Goal: Information Seeking & Learning: Learn about a topic

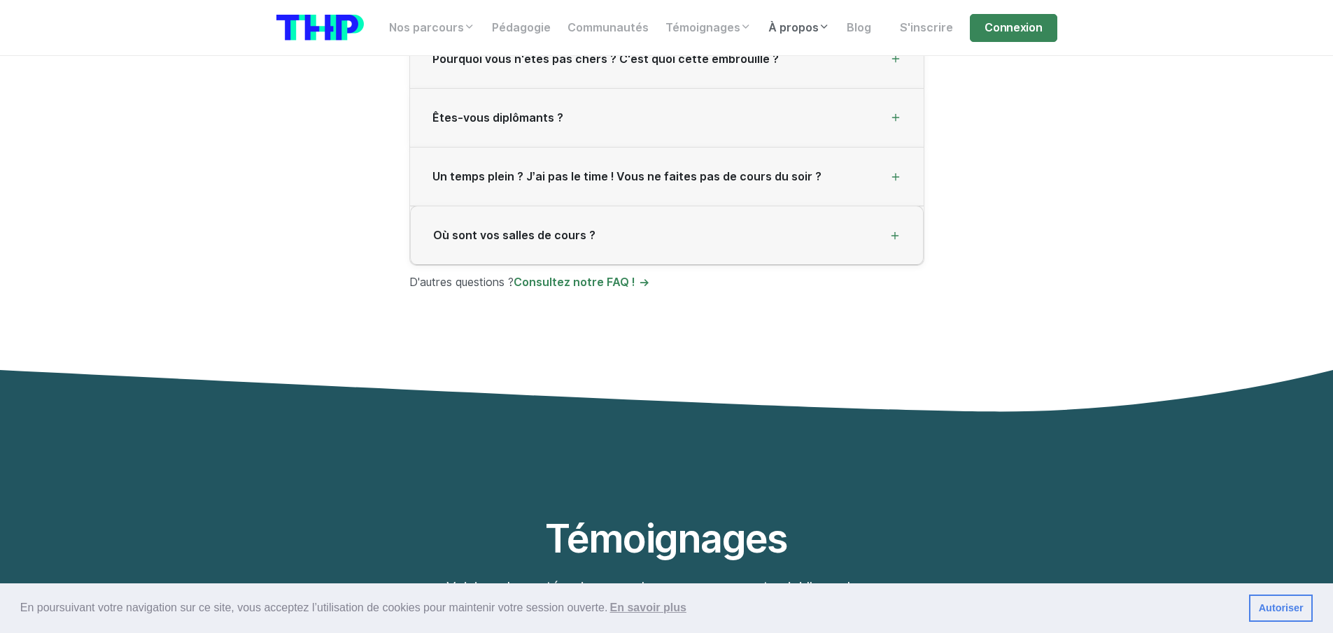
scroll to position [3862, 0]
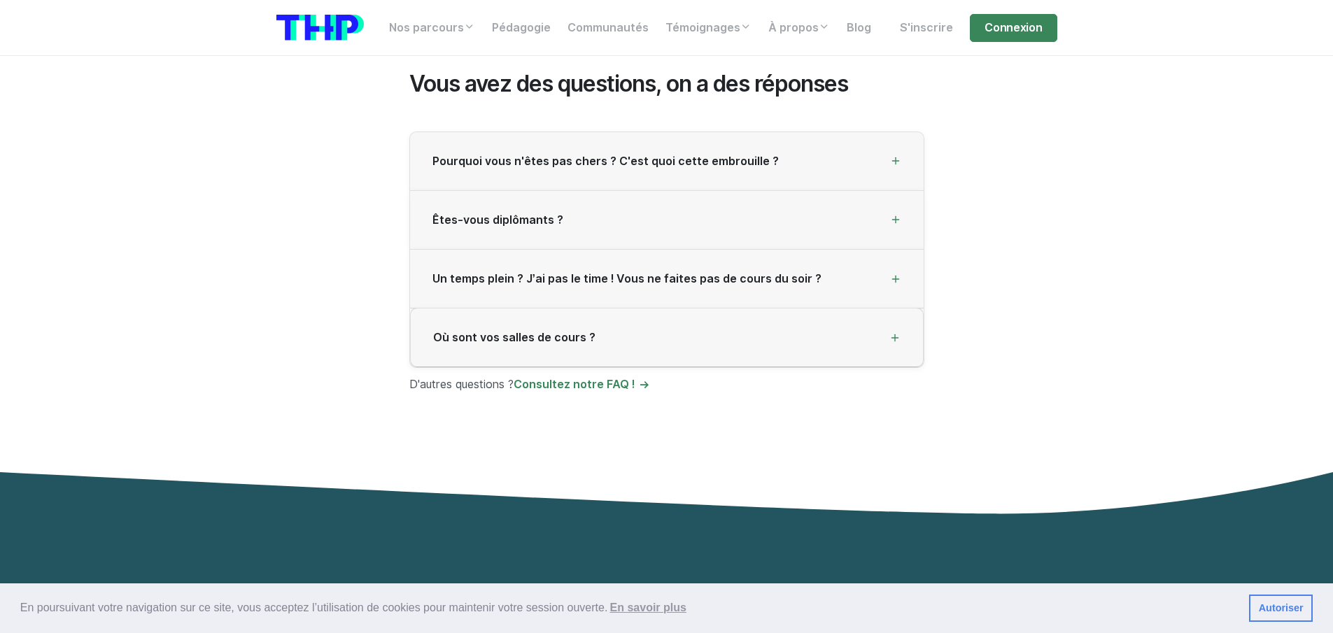
click at [662, 155] on span "Pourquoi vous n'êtes pas chers ? C'est quoi cette embrouille ?" at bounding box center [605, 161] width 346 height 13
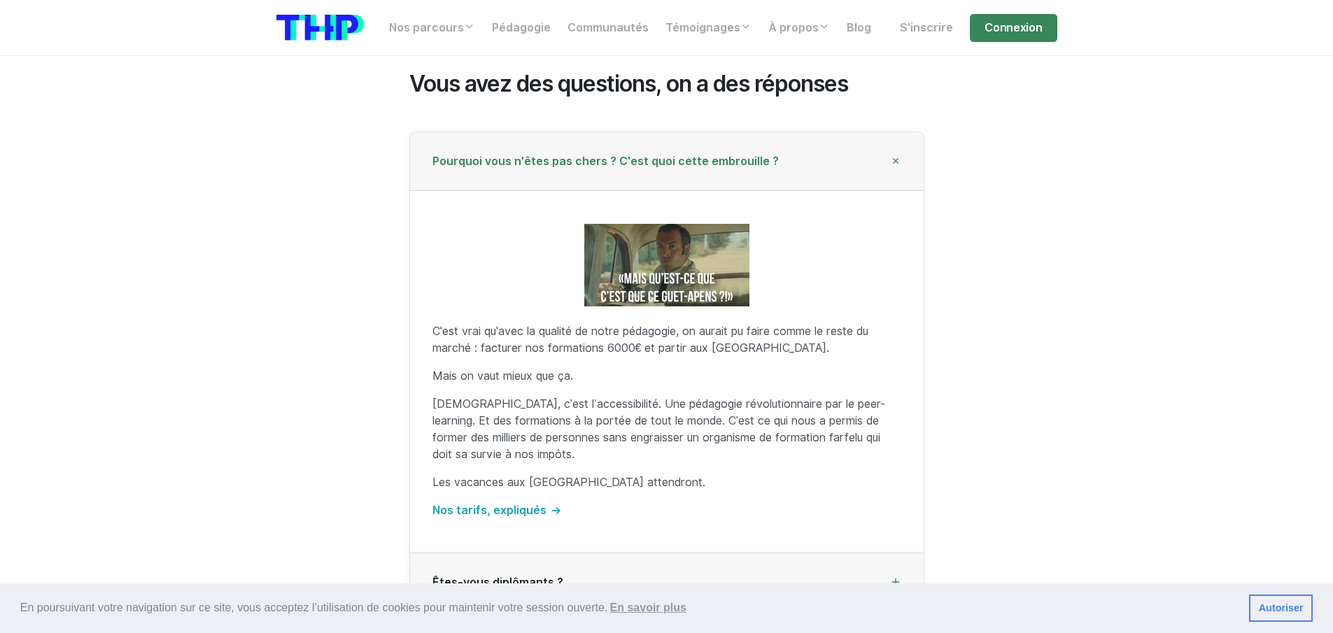
click at [662, 155] on span "Pourquoi vous n'êtes pas chers ? C'est quoi cette embrouille ?" at bounding box center [605, 161] width 346 height 13
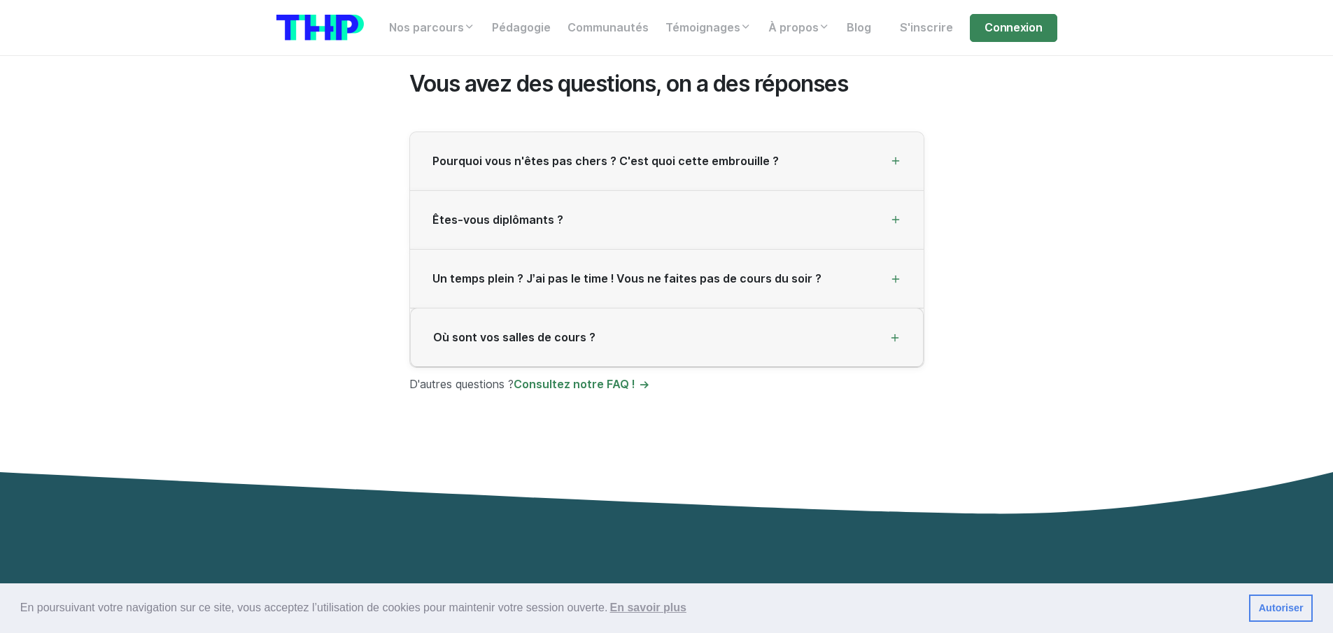
click at [662, 155] on span "Pourquoi vous n'êtes pas chers ? C'est quoi cette embrouille ?" at bounding box center [605, 161] width 346 height 13
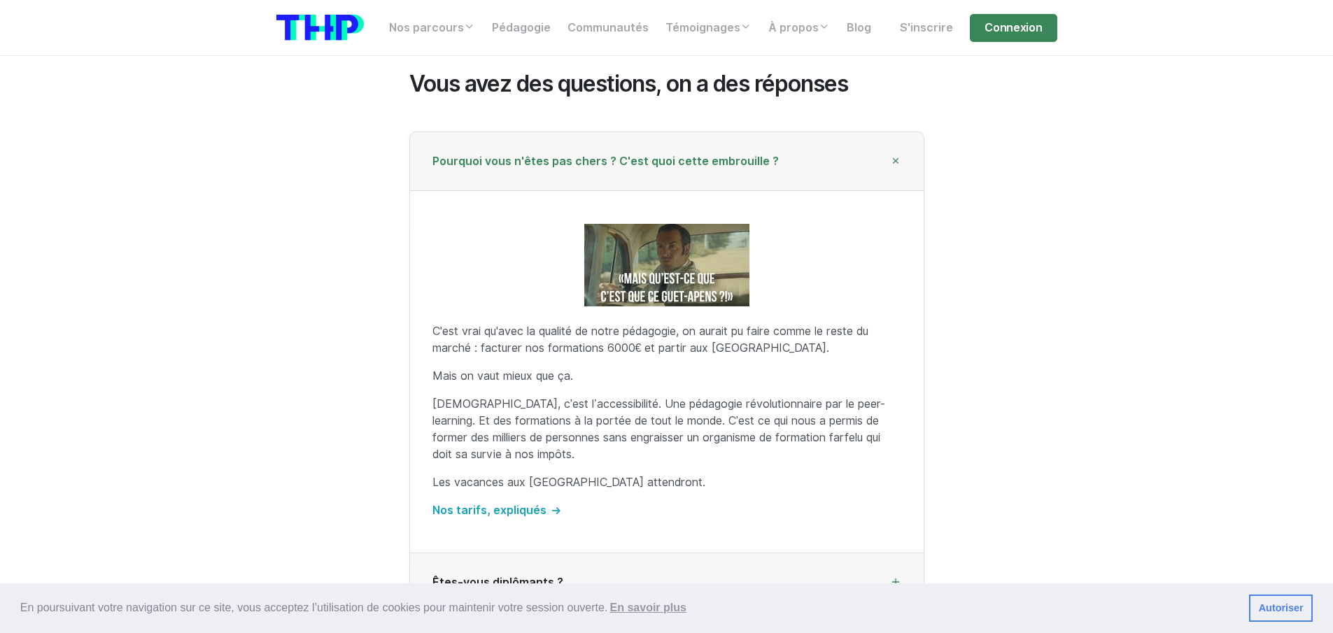
click at [662, 155] on span "Pourquoi vous n'êtes pas chers ? C'est quoi cette embrouille ?" at bounding box center [605, 161] width 346 height 13
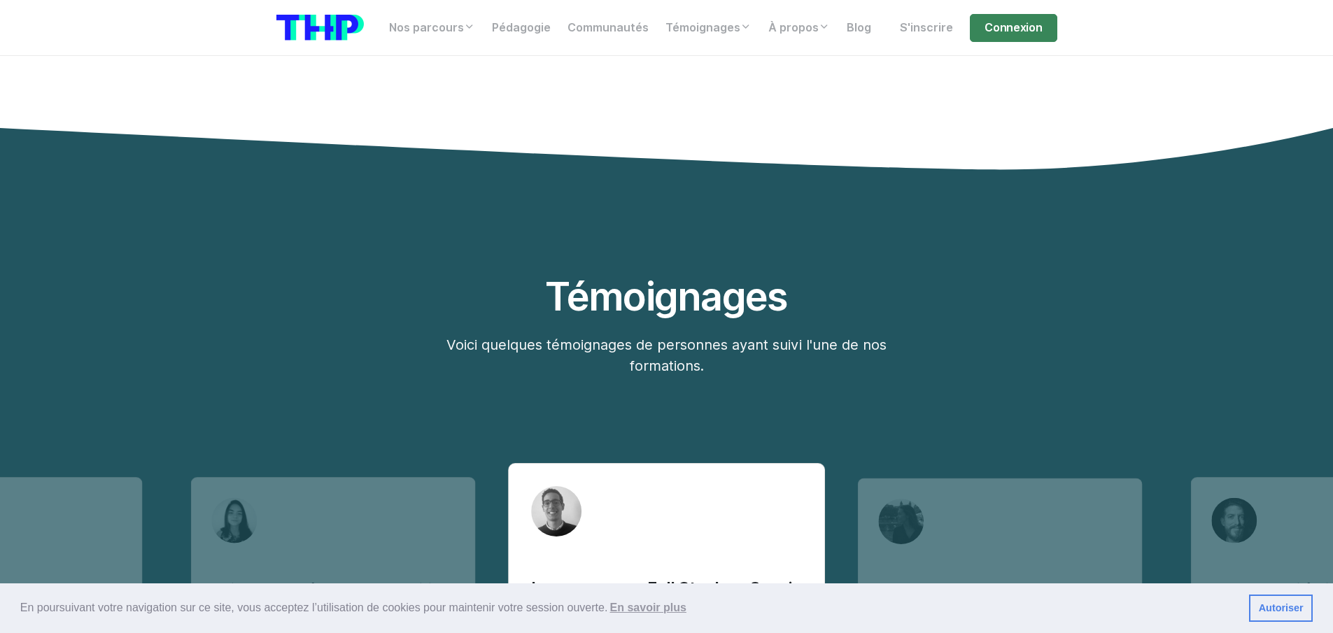
scroll to position [4534, 0]
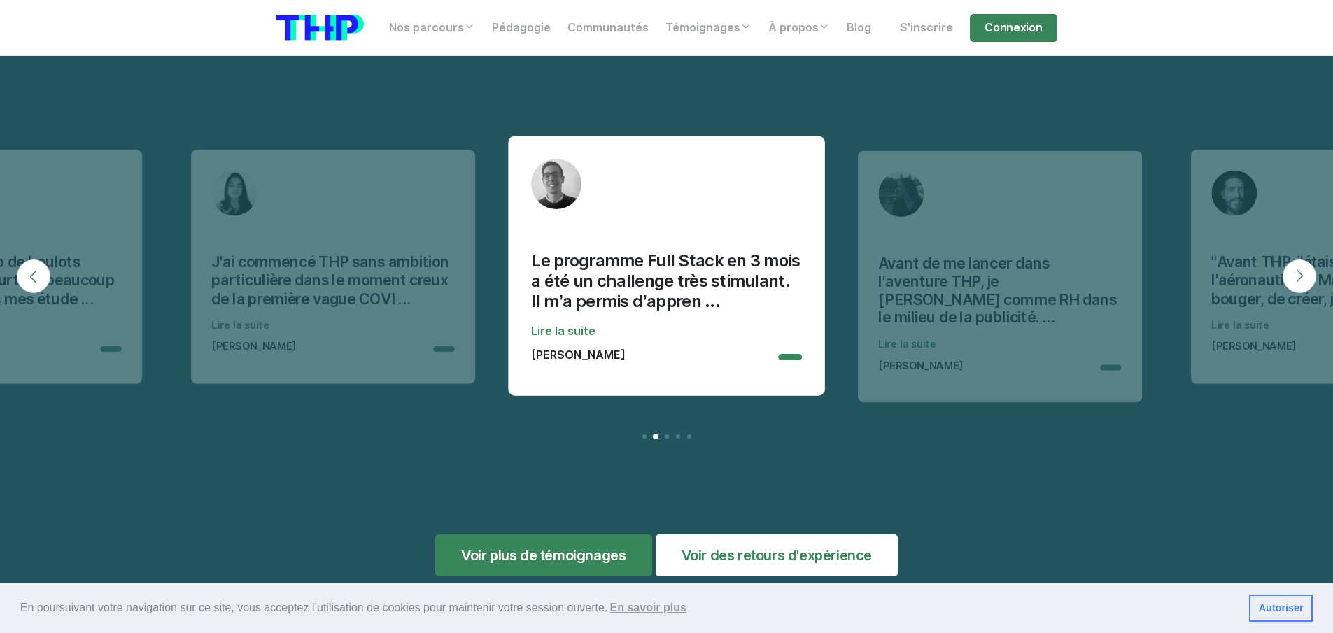
click at [1301, 262] on button "Next" at bounding box center [1299, 277] width 34 height 34
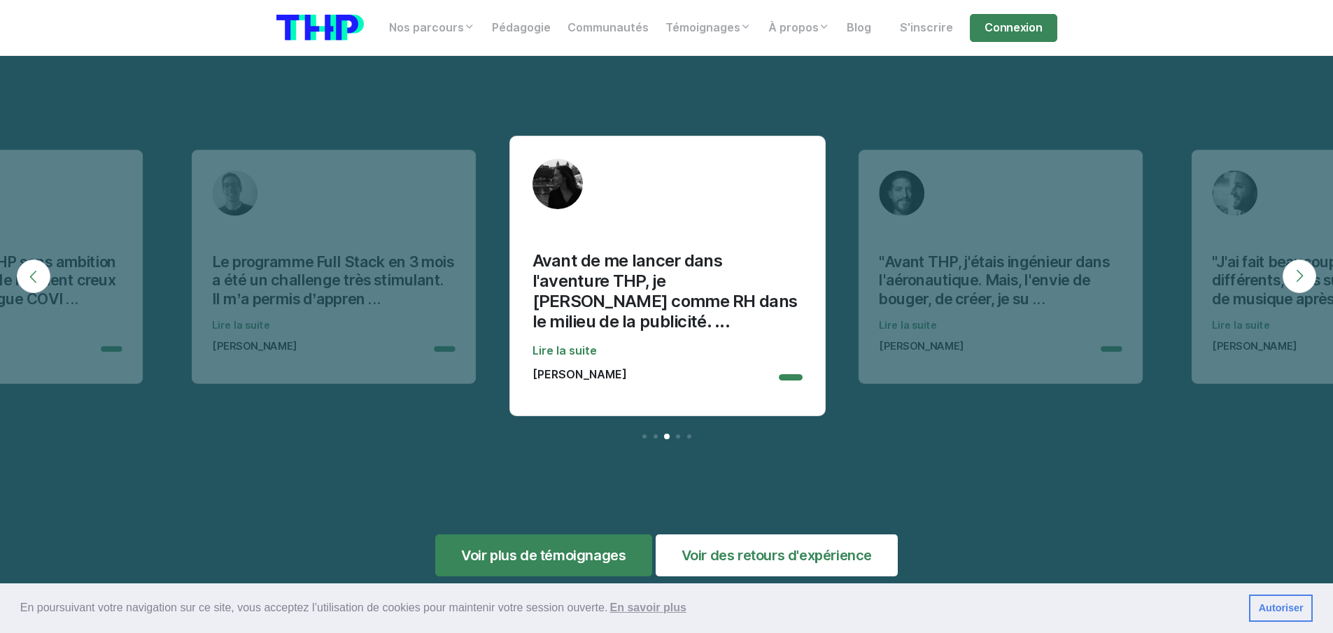
click at [1301, 262] on button "Next" at bounding box center [1299, 277] width 34 height 34
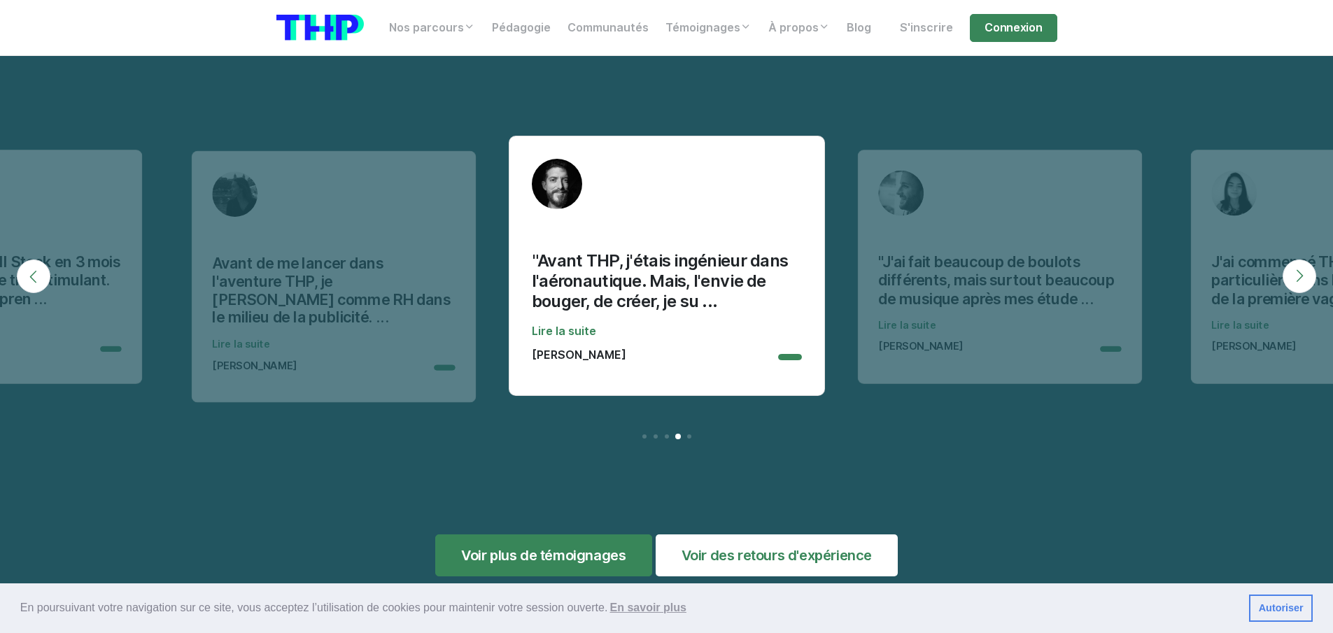
click at [1301, 262] on button "Next" at bounding box center [1299, 277] width 34 height 34
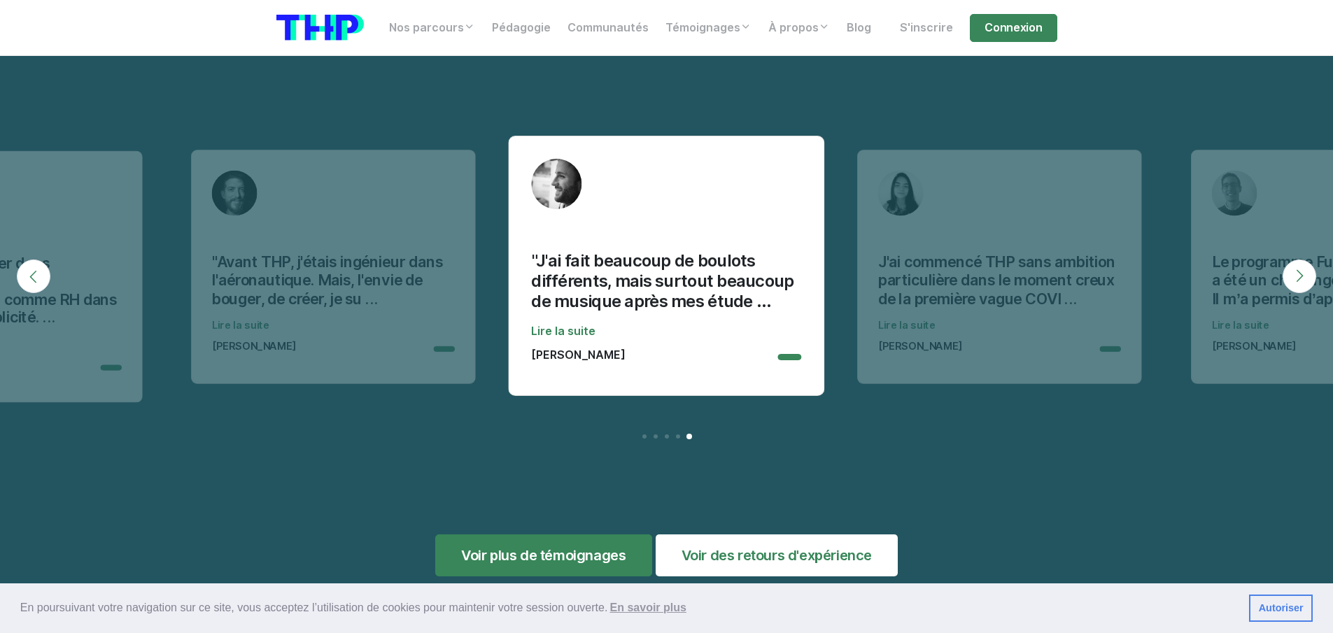
click at [1301, 262] on button "Next" at bounding box center [1299, 277] width 34 height 34
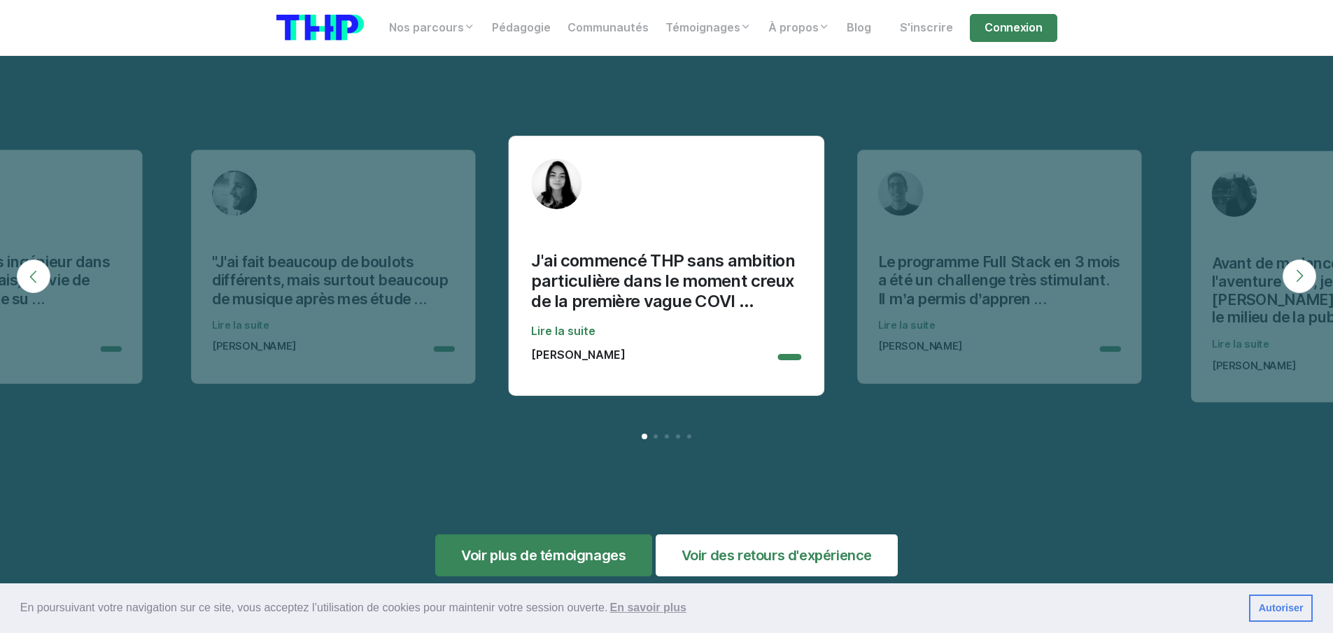
click at [1301, 262] on button "Next" at bounding box center [1299, 277] width 34 height 34
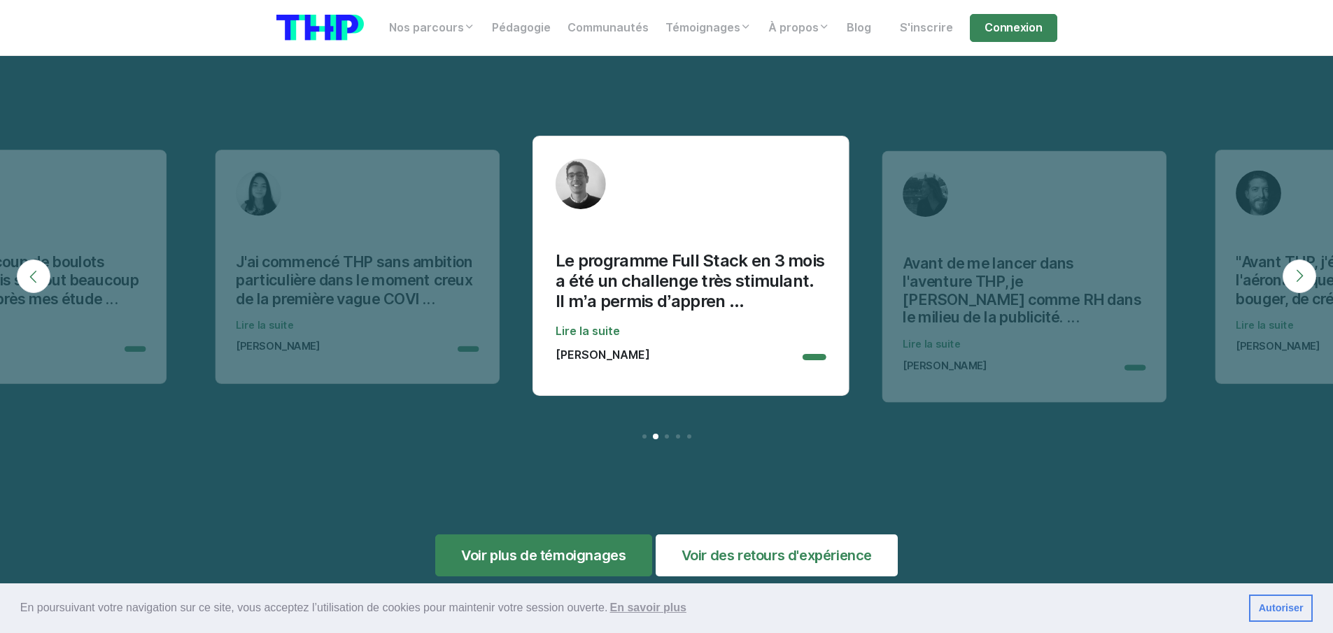
click at [1301, 262] on button "Next" at bounding box center [1299, 277] width 34 height 34
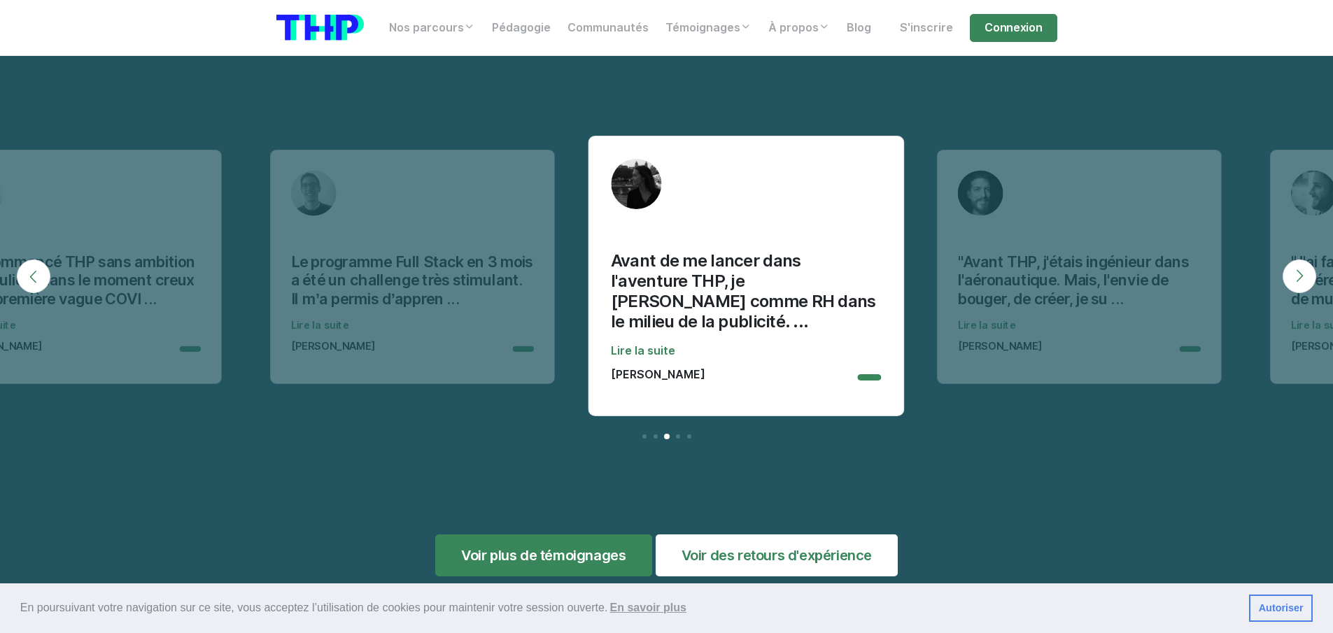
click at [1301, 262] on button "Next" at bounding box center [1299, 277] width 34 height 34
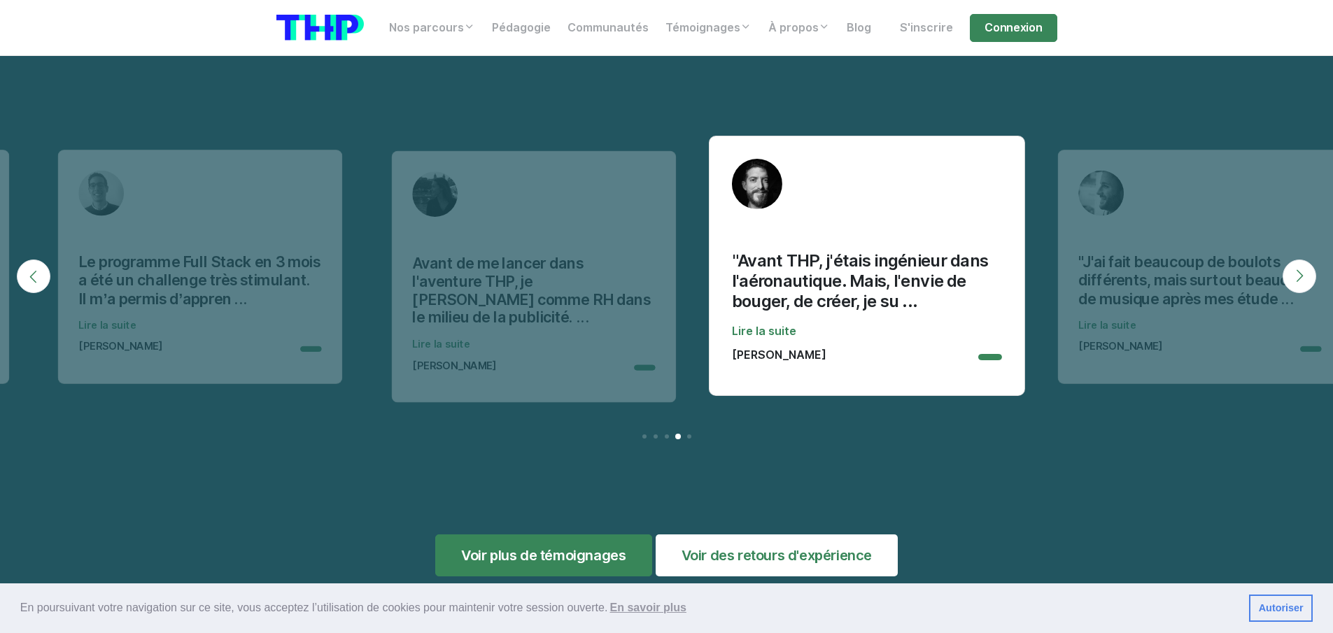
click at [1301, 262] on button "Next" at bounding box center [1299, 277] width 34 height 34
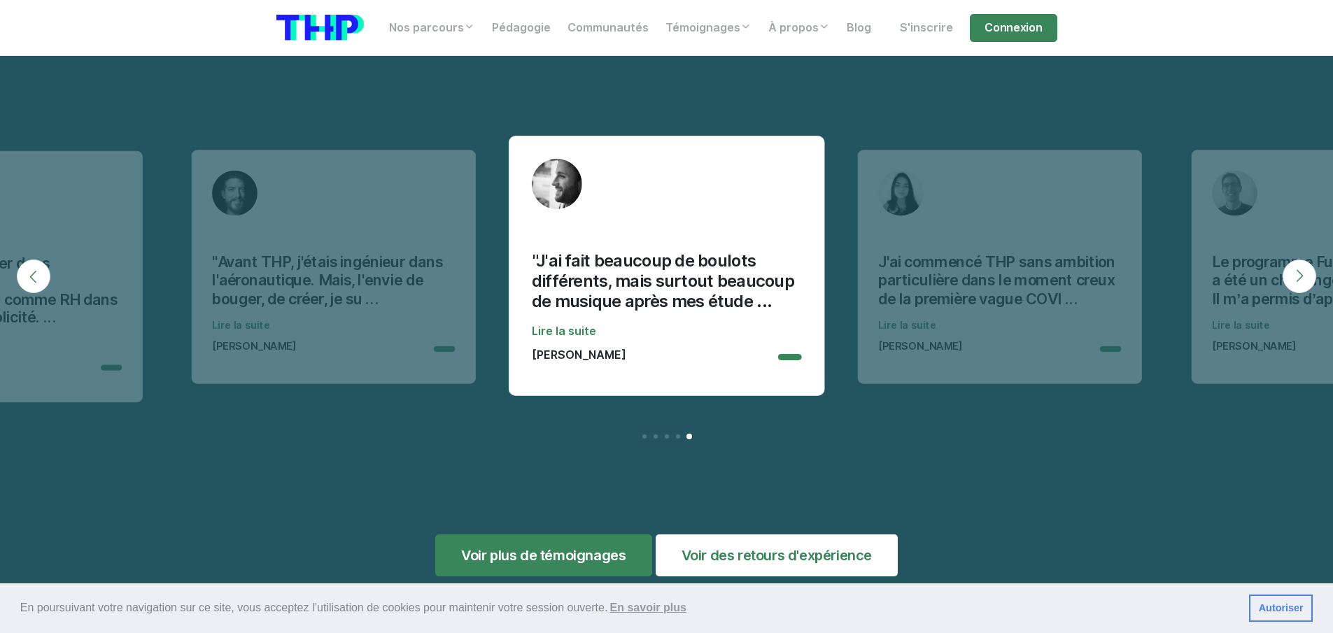
click at [1301, 262] on button "Next" at bounding box center [1299, 277] width 34 height 34
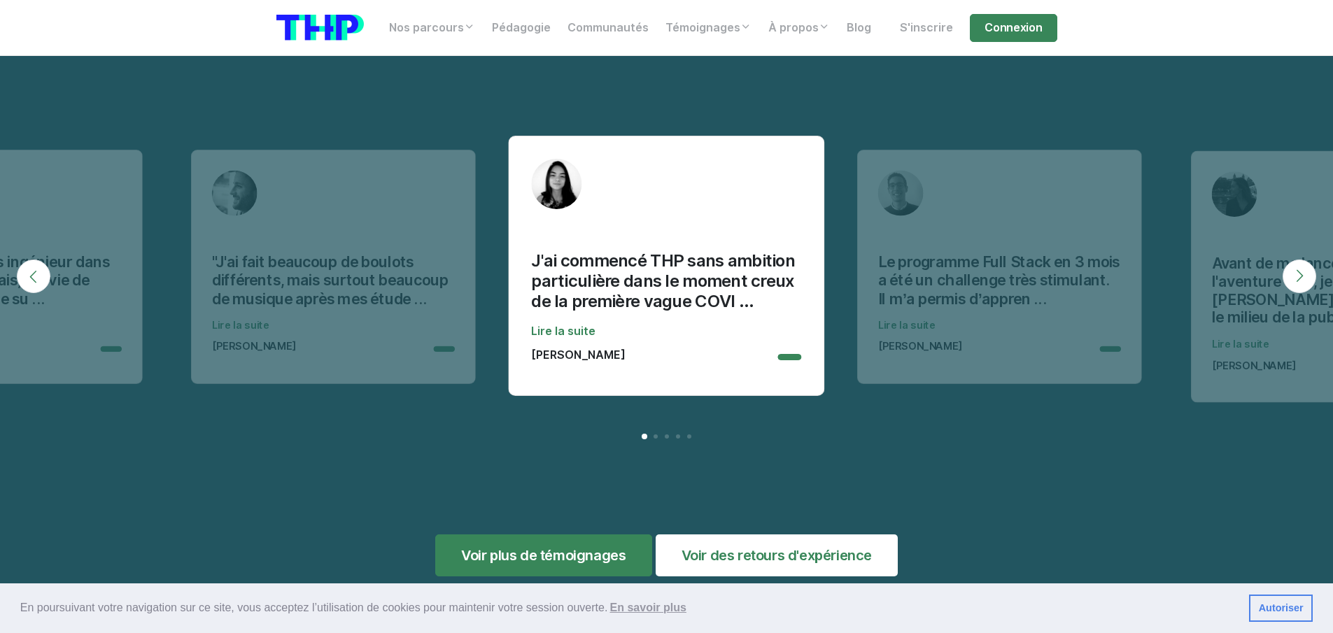
click at [44, 268] on button "Previous" at bounding box center [34, 277] width 34 height 34
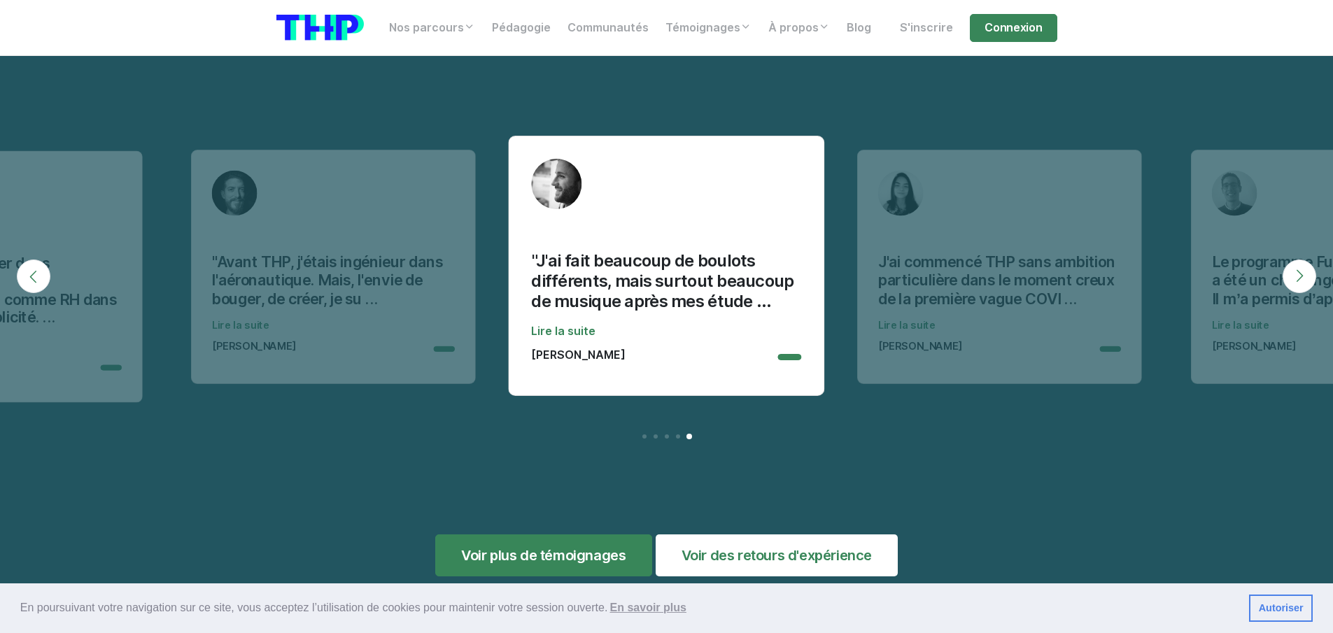
click at [1308, 268] on button "Next" at bounding box center [1299, 277] width 34 height 34
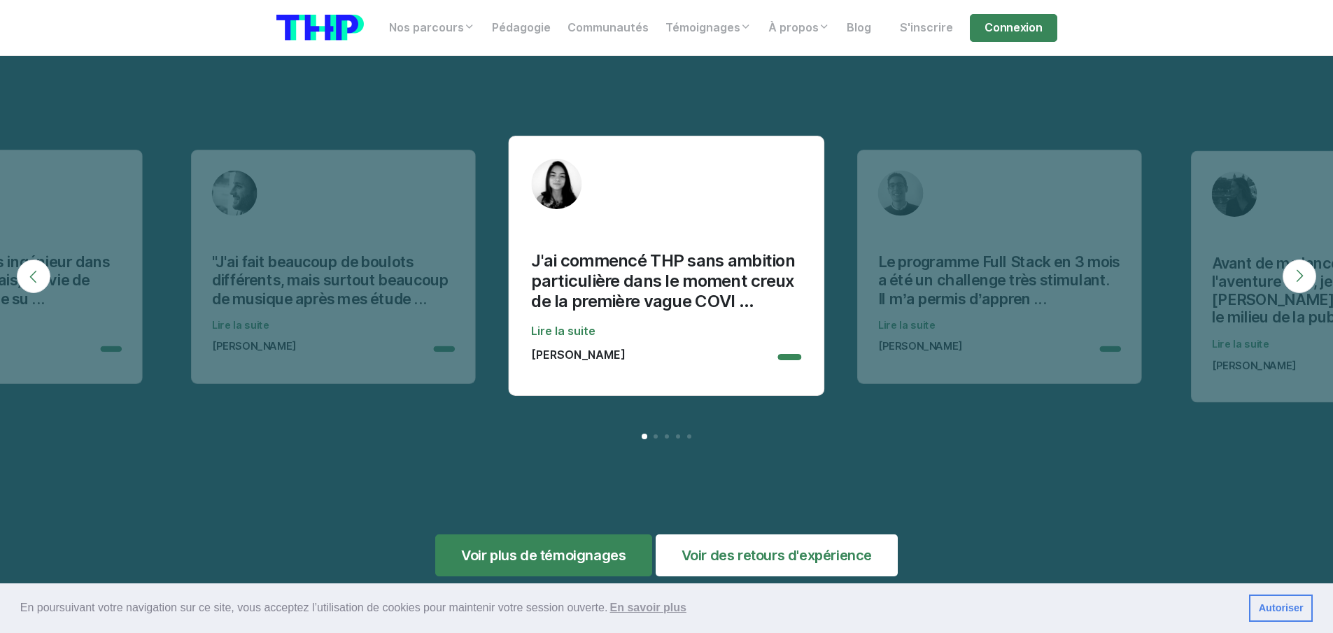
click at [1308, 268] on button "Next" at bounding box center [1299, 277] width 34 height 34
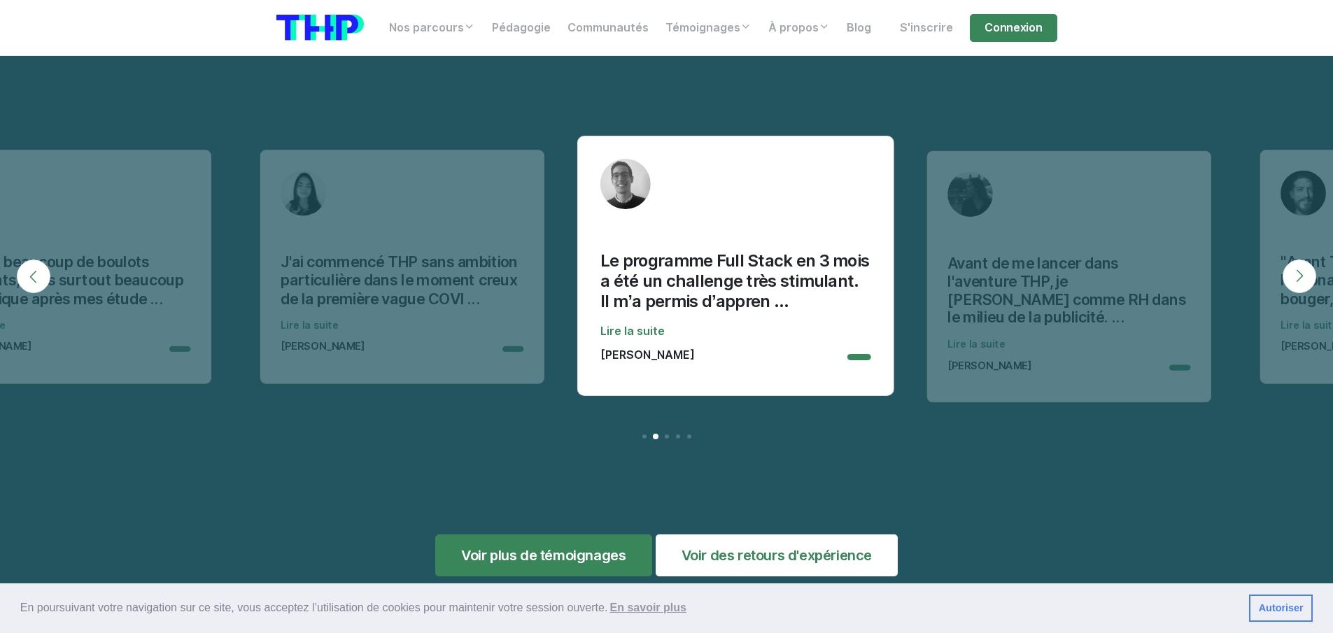
click at [1308, 268] on button "Next" at bounding box center [1299, 277] width 34 height 34
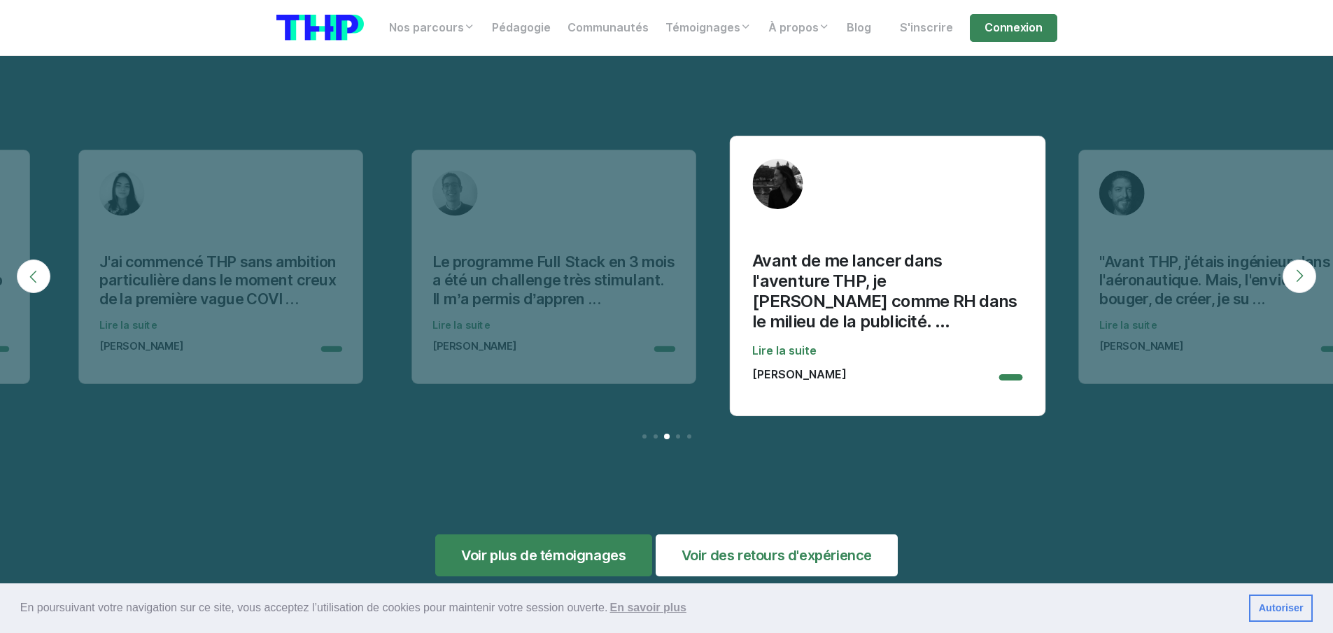
click at [1308, 268] on button "Next" at bounding box center [1299, 277] width 34 height 34
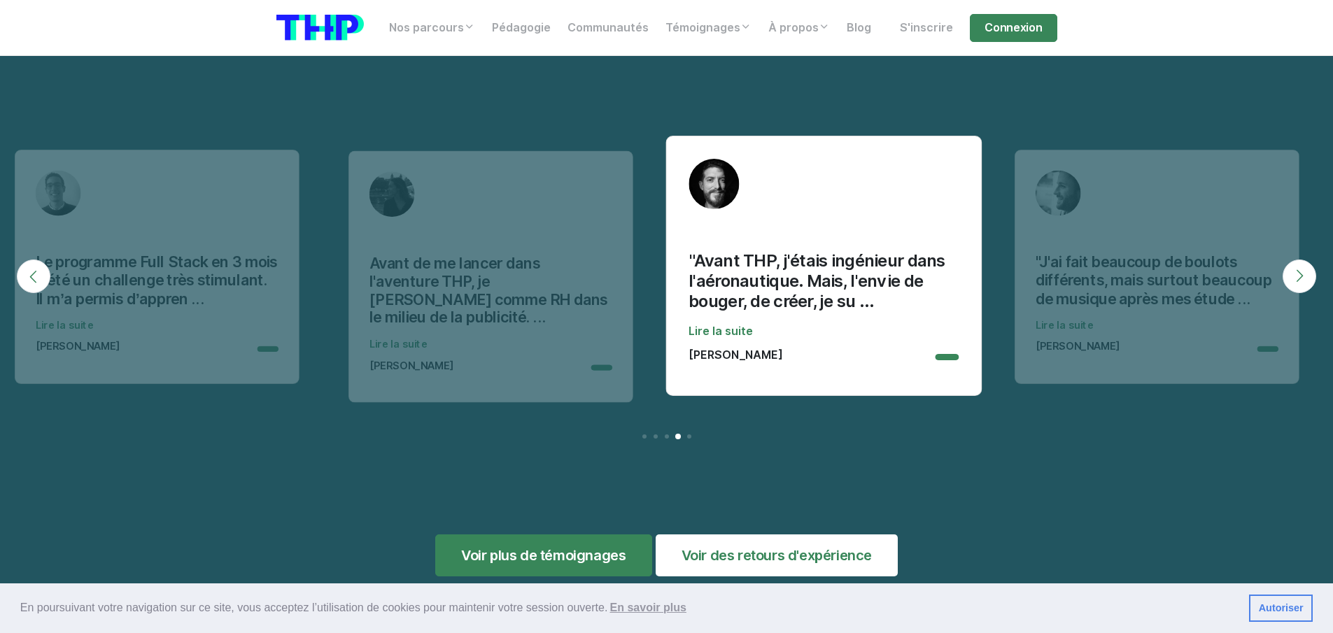
click at [1308, 268] on button "Next" at bounding box center [1299, 277] width 34 height 34
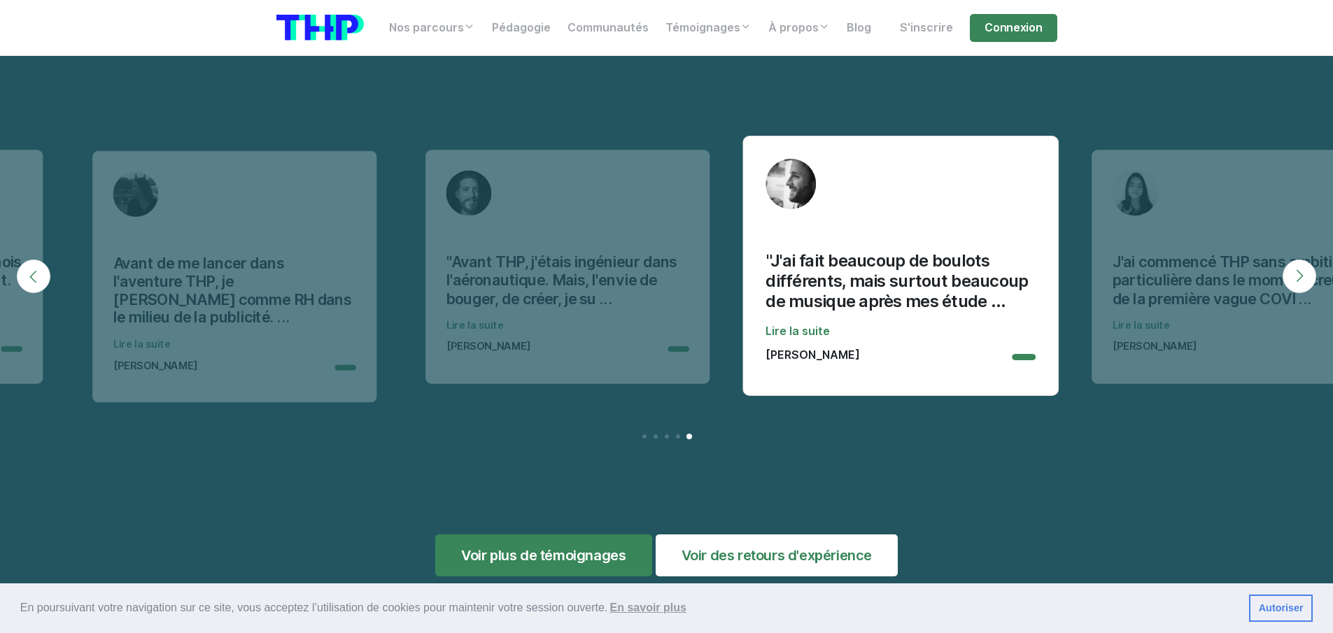
click at [1308, 268] on button "Next" at bounding box center [1299, 277] width 34 height 34
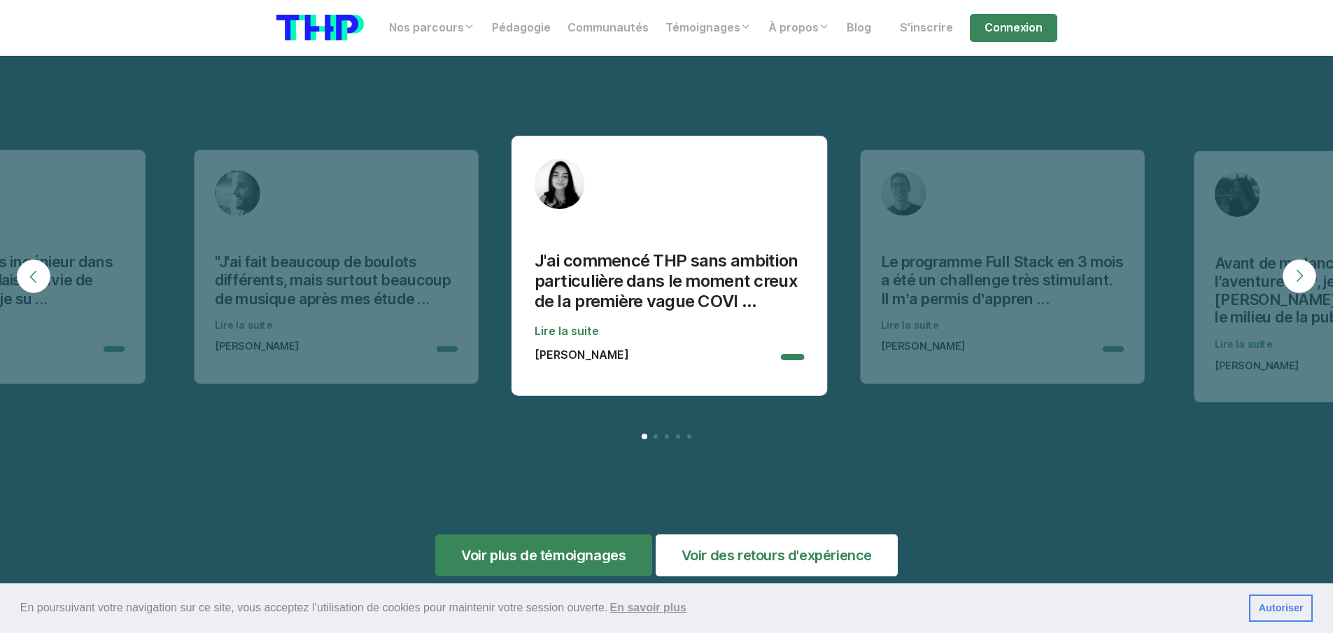
click at [1308, 268] on button "Next" at bounding box center [1299, 277] width 34 height 34
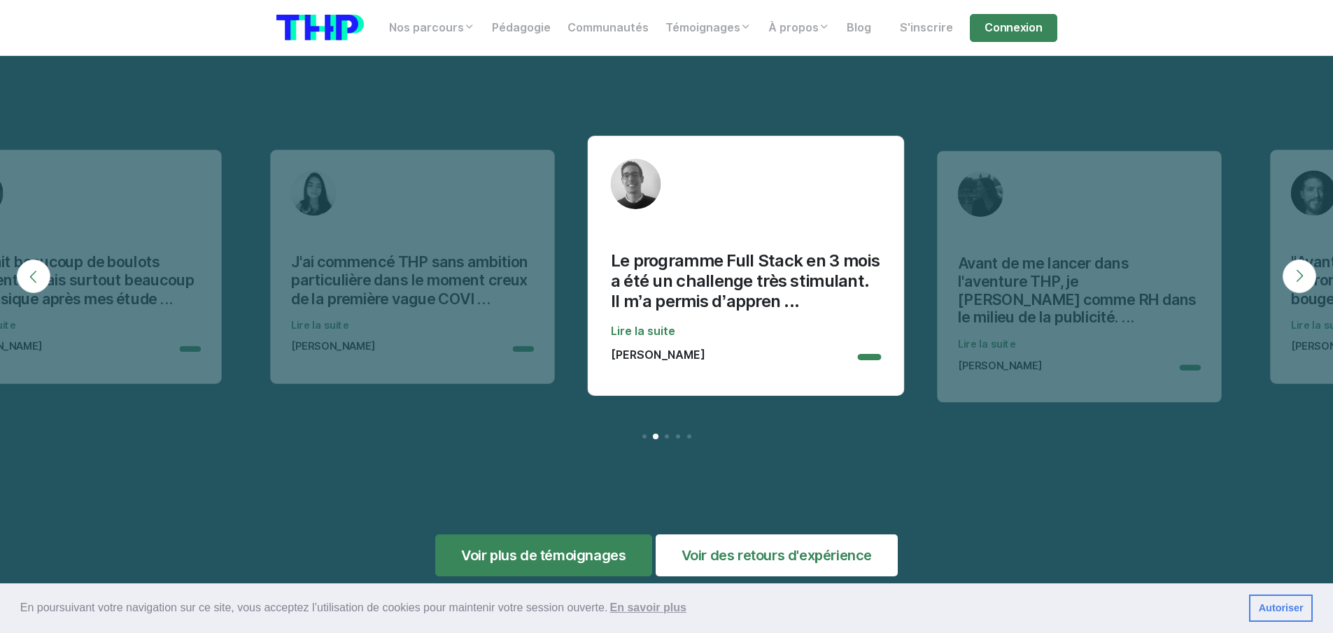
click at [1308, 268] on button "Next" at bounding box center [1299, 277] width 34 height 34
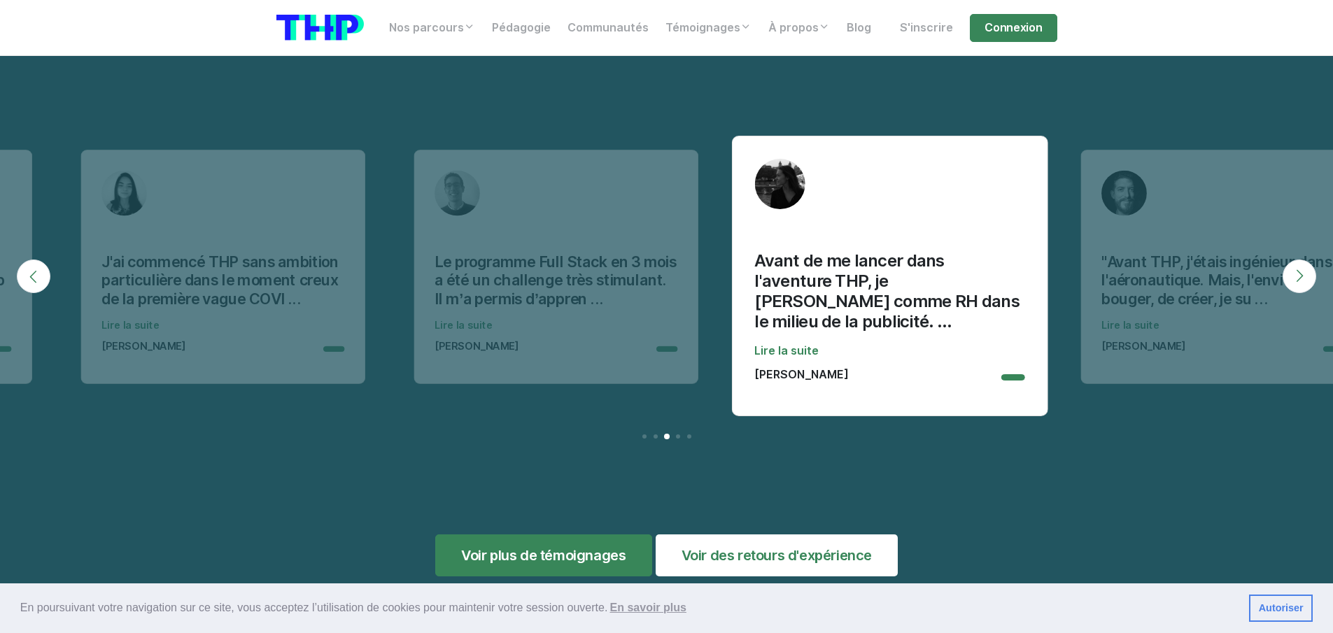
click at [1308, 268] on button "Next" at bounding box center [1299, 277] width 34 height 34
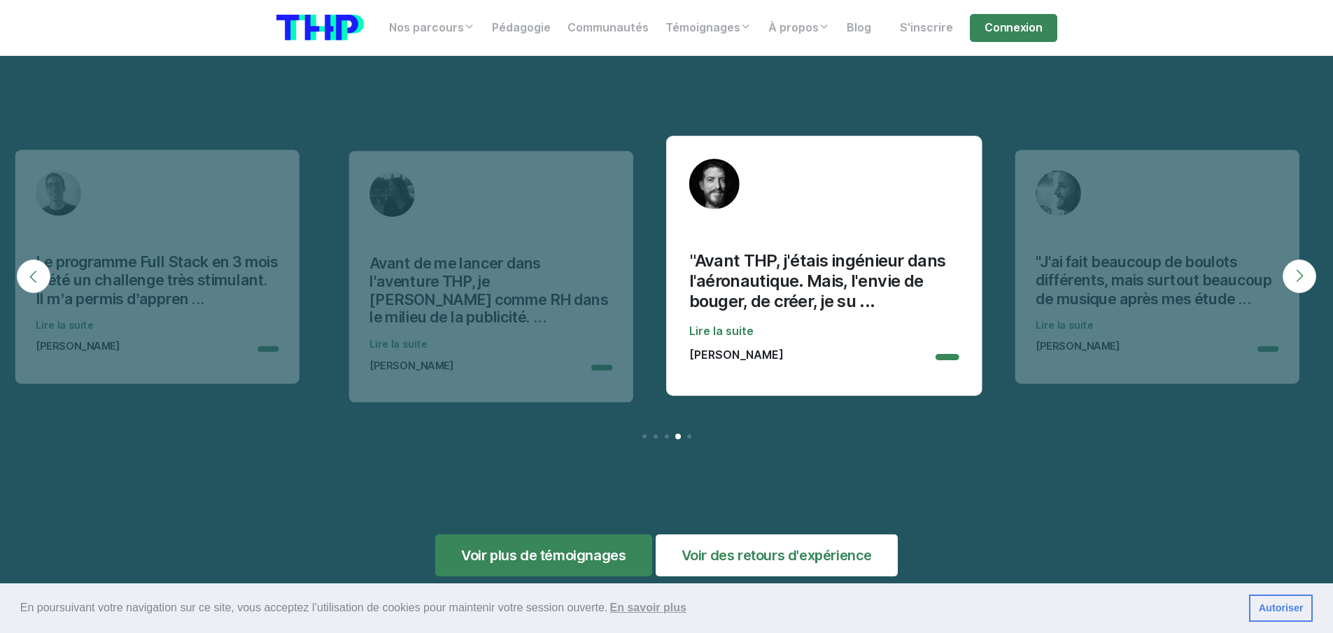
click at [1308, 268] on button "Next" at bounding box center [1299, 277] width 34 height 34
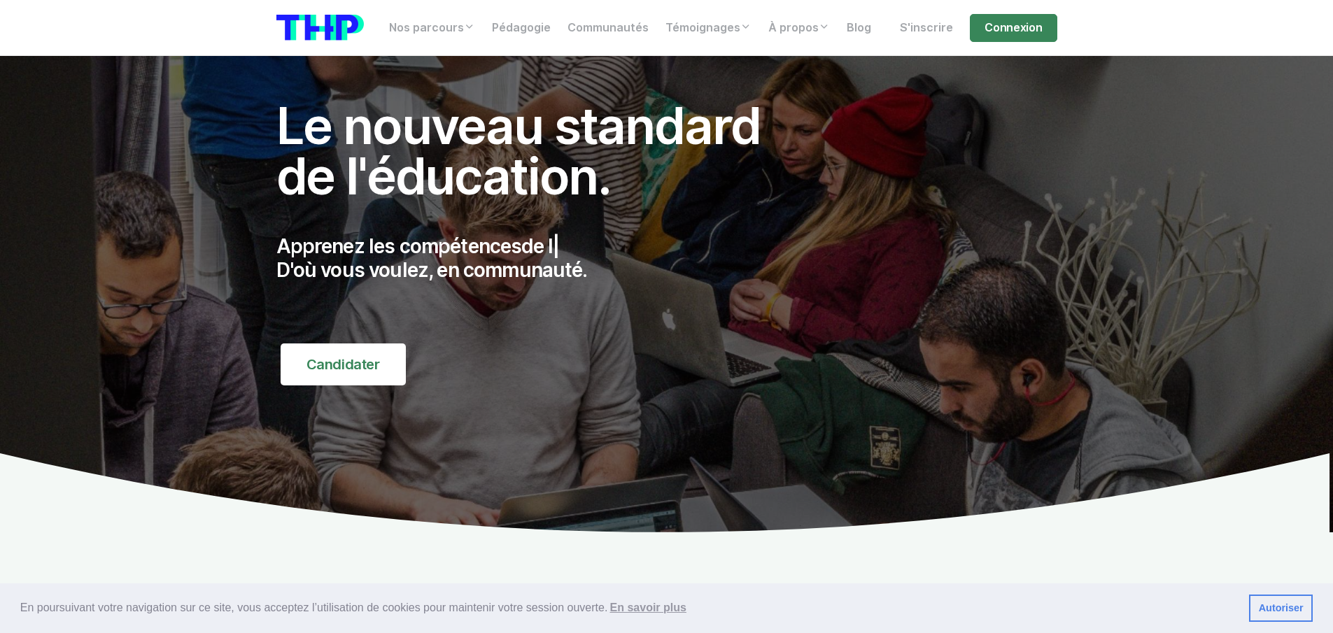
scroll to position [0, 0]
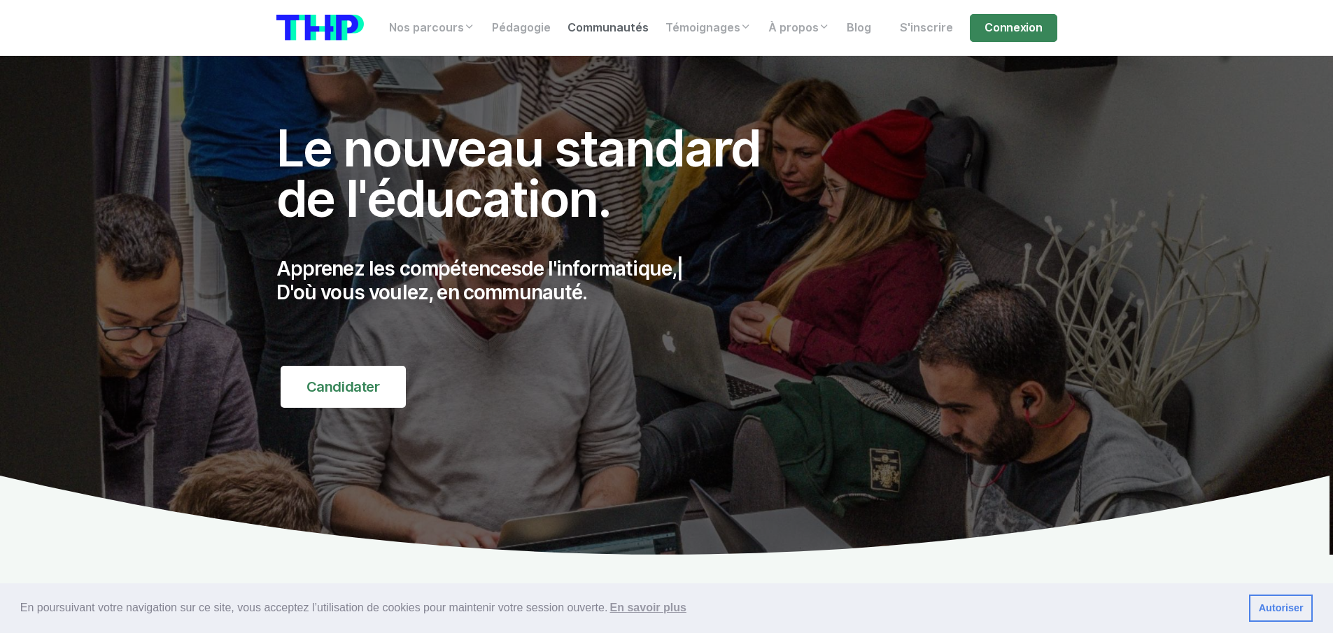
click at [627, 31] on link "Communautés" at bounding box center [608, 28] width 98 height 28
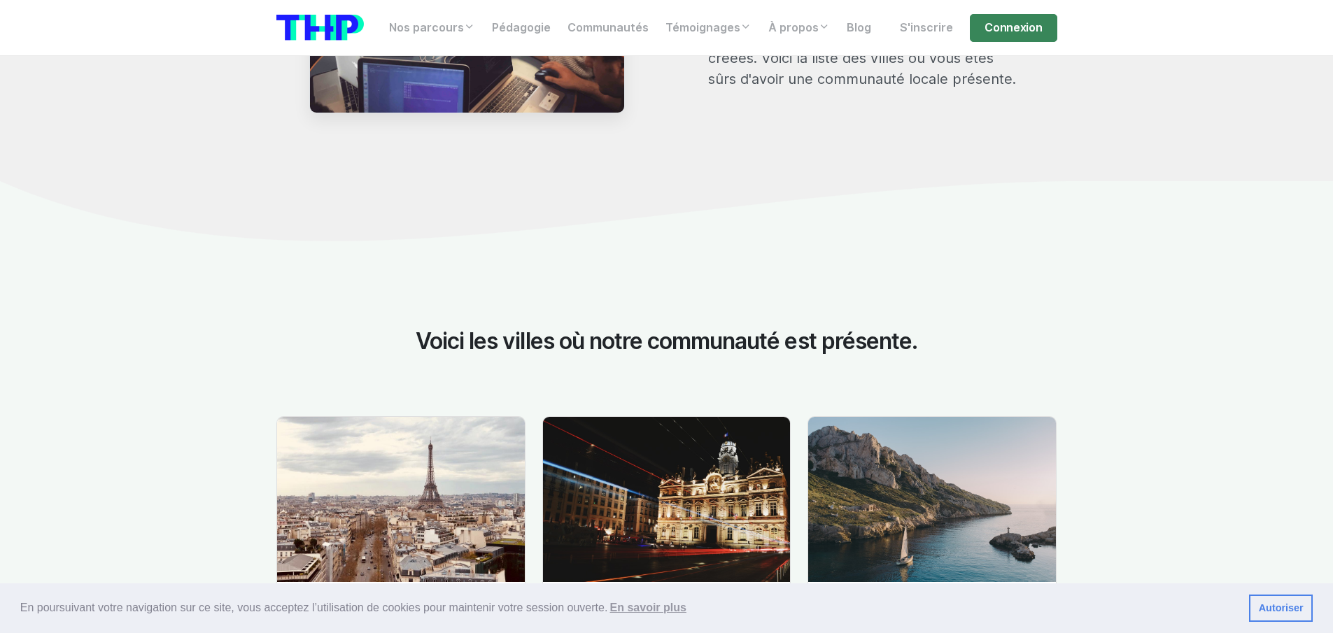
scroll to position [1679, 0]
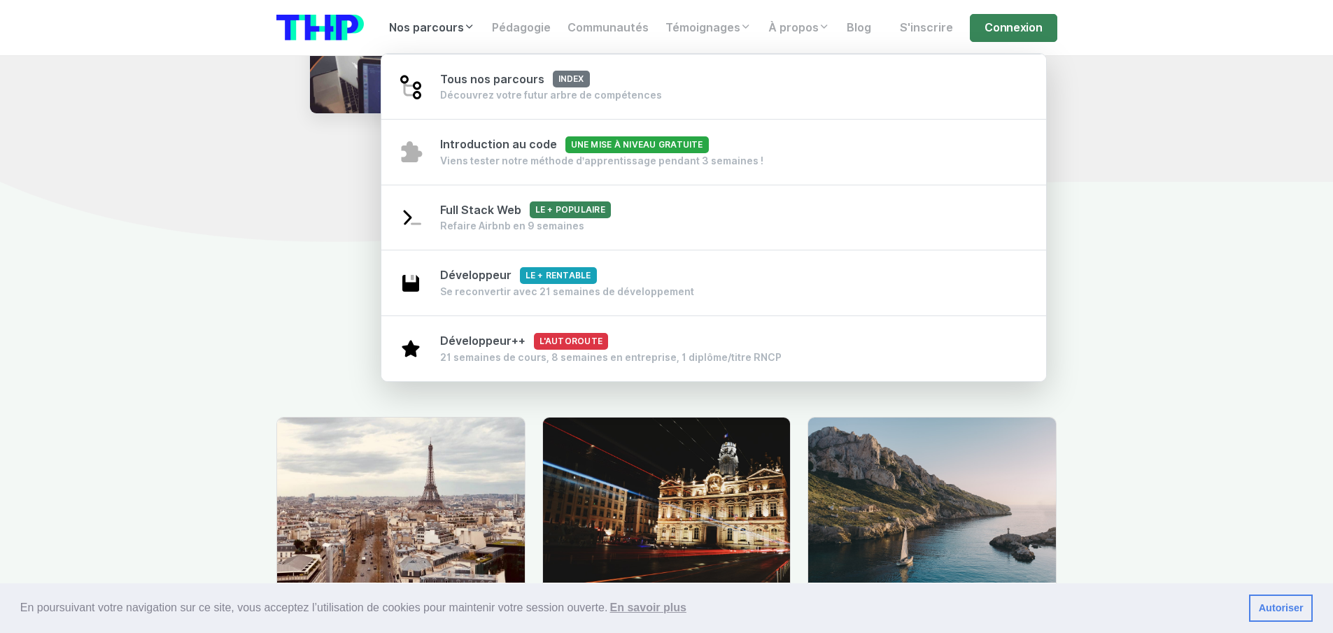
click at [476, 31] on link "Nos parcours" at bounding box center [432, 28] width 103 height 28
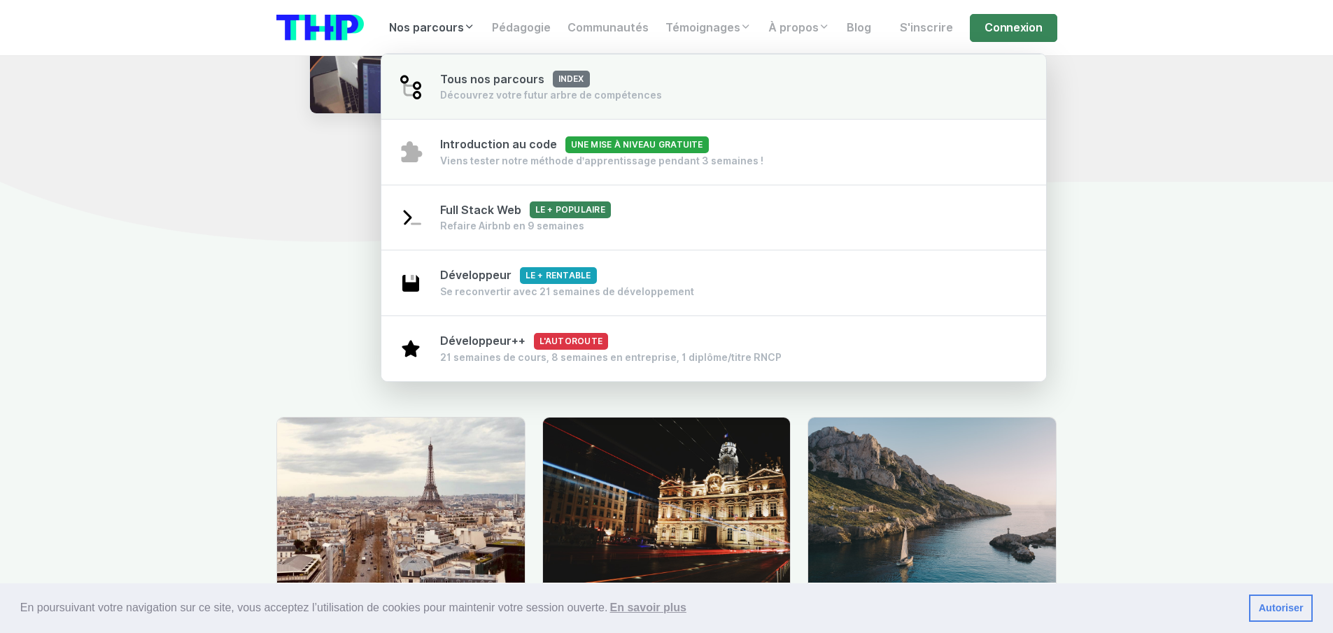
click at [464, 82] on span "Tous nos parcours index" at bounding box center [515, 79] width 150 height 13
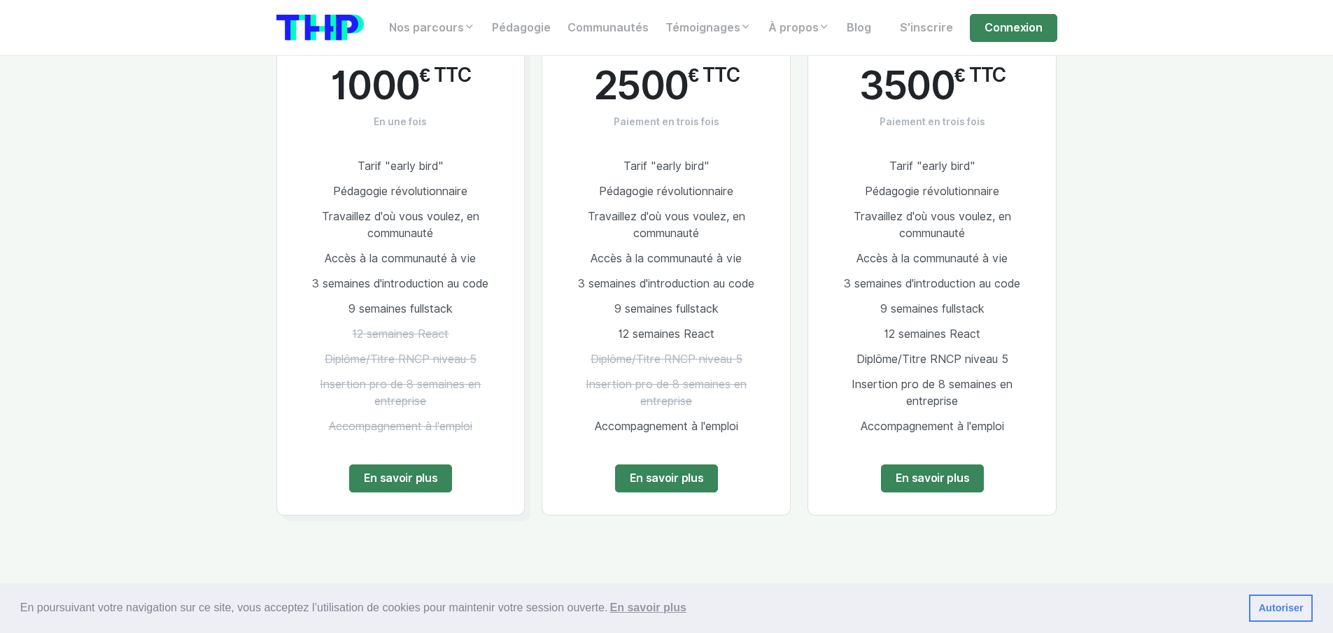
scroll to position [840, 0]
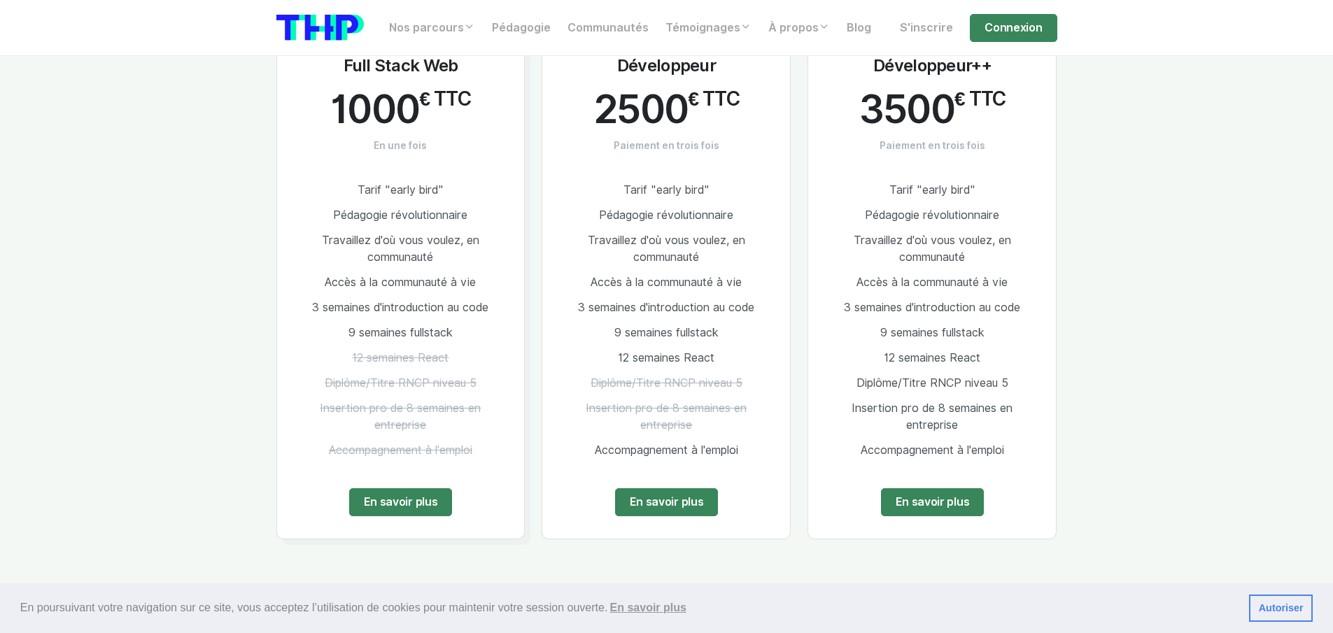
click at [687, 498] on link "En savoir plus" at bounding box center [667, 502] width 104 height 28
